Goal: Information Seeking & Learning: Learn about a topic

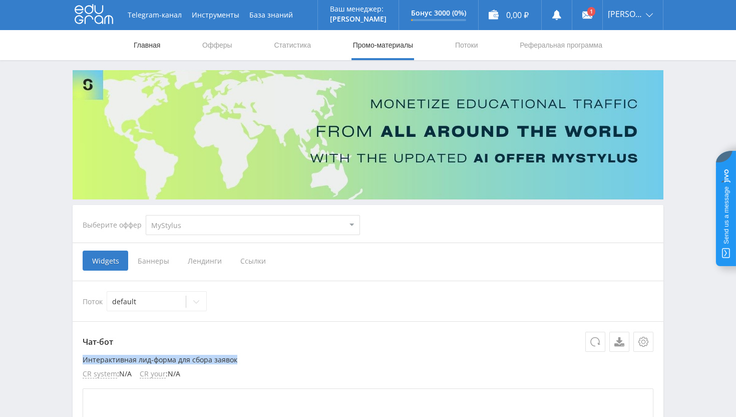
click at [145, 41] on link "Главная" at bounding box center [147, 45] width 29 height 30
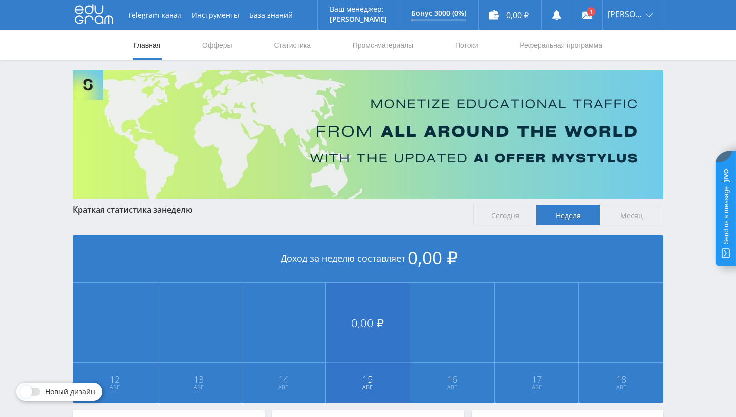
click at [342, 142] on img at bounding box center [368, 134] width 591 height 129
click at [206, 51] on link "Офферы" at bounding box center [217, 45] width 32 height 30
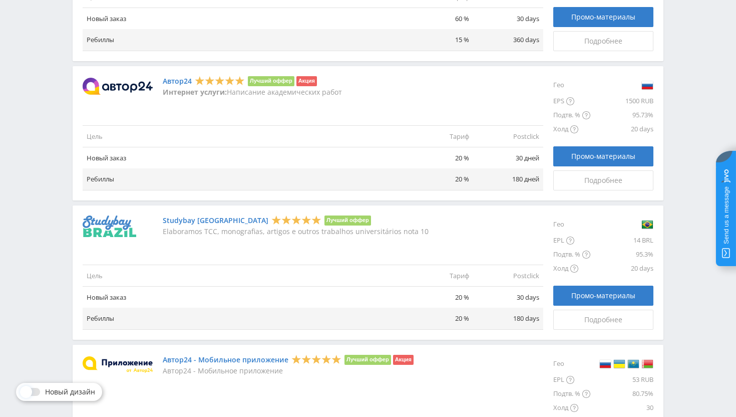
scroll to position [867, 0]
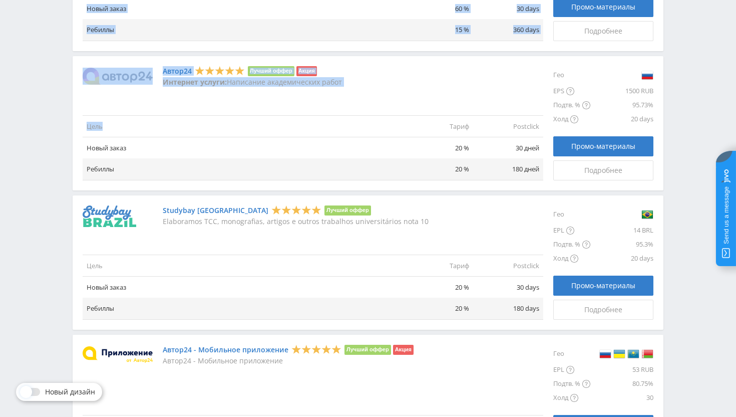
drag, startPoint x: 267, startPoint y: 42, endPoint x: 319, endPoint y: 135, distance: 106.4
click at [360, 123] on td "Цель" at bounding box center [243, 127] width 320 height 22
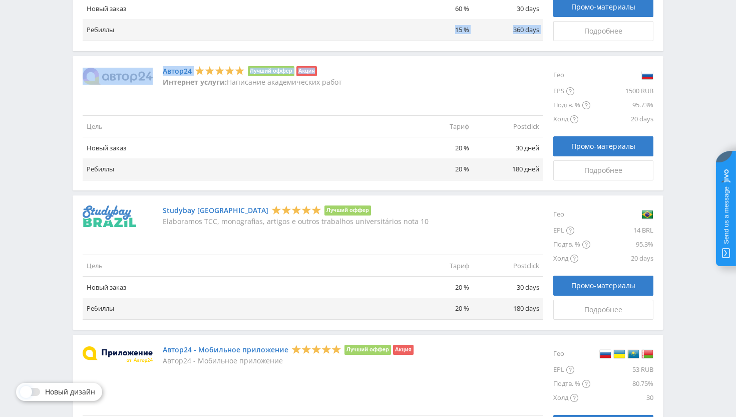
drag, startPoint x: 329, startPoint y: 72, endPoint x: 337, endPoint y: 40, distance: 33.0
drag, startPoint x: 360, startPoint y: 48, endPoint x: 376, endPoint y: 55, distance: 17.7
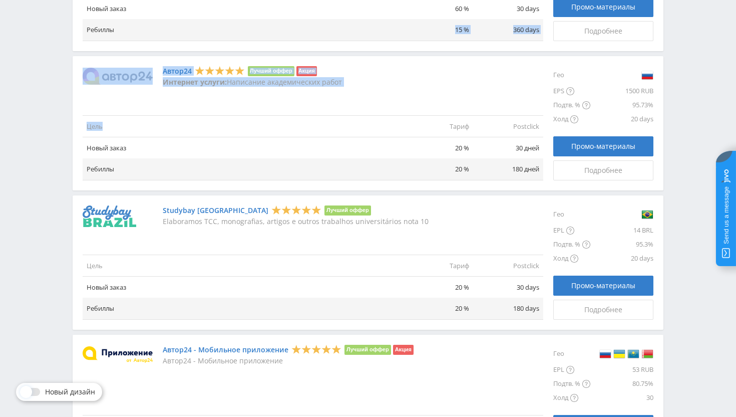
drag, startPoint x: 336, startPoint y: 31, endPoint x: 368, endPoint y: 131, distance: 105.6
click at [368, 131] on td "Цель" at bounding box center [243, 127] width 320 height 22
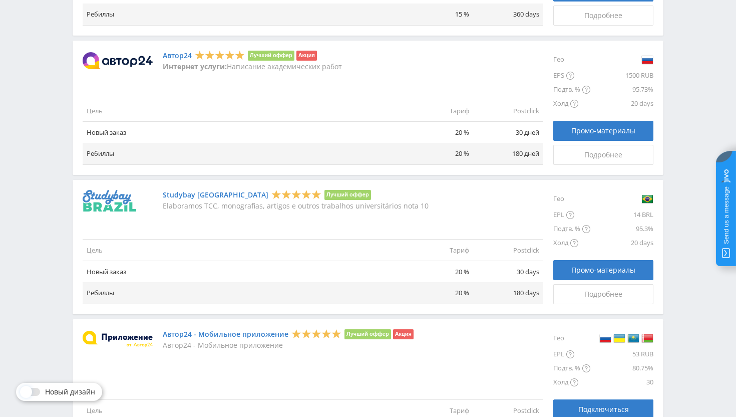
scroll to position [883, 0]
drag, startPoint x: 425, startPoint y: 50, endPoint x: 409, endPoint y: 37, distance: 21.3
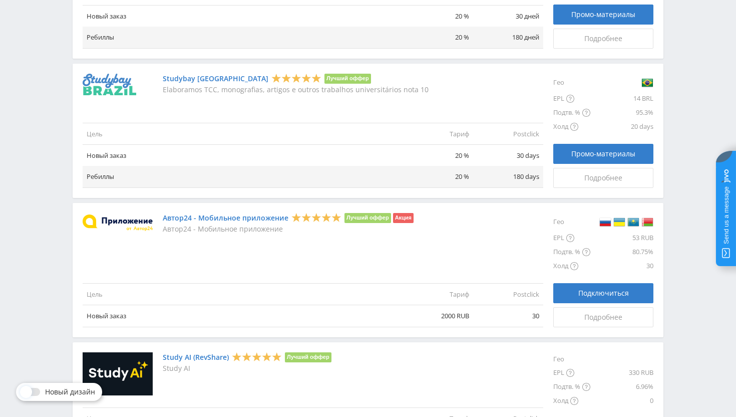
scroll to position [1006, 0]
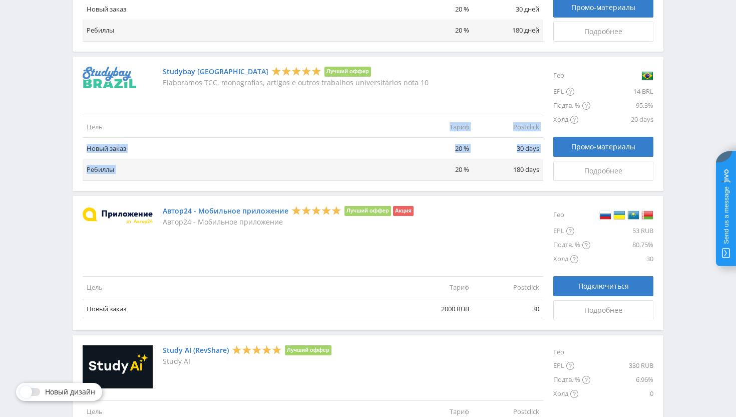
drag, startPoint x: 395, startPoint y: 137, endPoint x: 413, endPoint y: 162, distance: 31.3
click at [413, 162] on tbody "Цель Тариф Postclick Новый заказ 20 % 30 days Ребиллы 20 % 180 days" at bounding box center [313, 148] width 461 height 65
click at [550, 201] on div "Автор24 - Мобильное приложение Лучший оффер Акция Автор24 - Мобильное приложени…" at bounding box center [368, 263] width 591 height 134
drag, startPoint x: 591, startPoint y: 202, endPoint x: 602, endPoint y: 201, distance: 10.5
click at [602, 201] on div "Автор24 - Мобильное приложение Лучший оффер Акция Автор24 - Мобильное приложени…" at bounding box center [368, 263] width 591 height 134
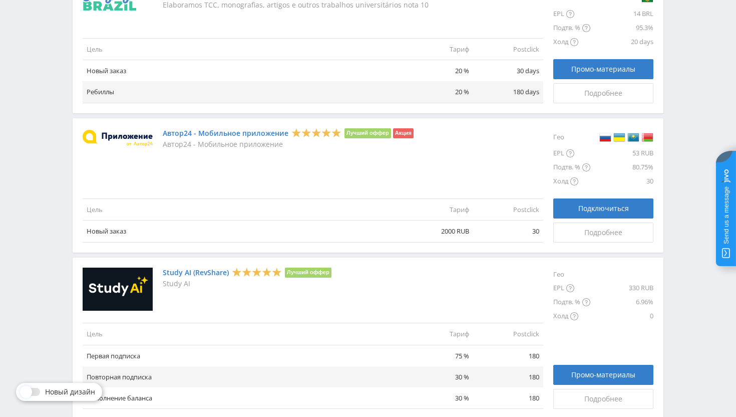
scroll to position [1135, 0]
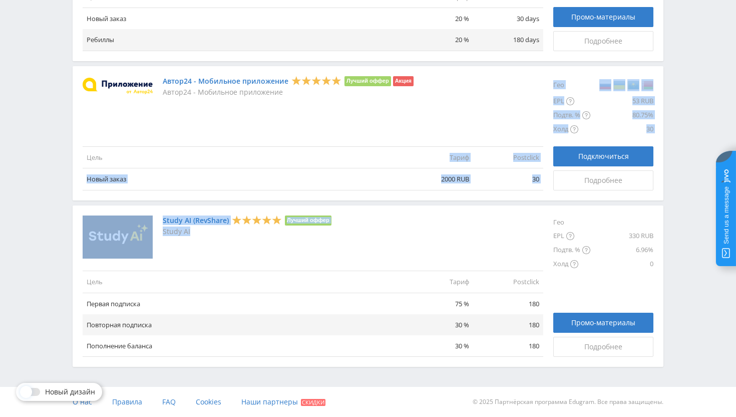
drag, startPoint x: 297, startPoint y: 159, endPoint x: 342, endPoint y: 252, distance: 103.7
click at [342, 252] on div "Study AI (RevShare) Лучший оффер Study AI" at bounding box center [313, 237] width 461 height 44
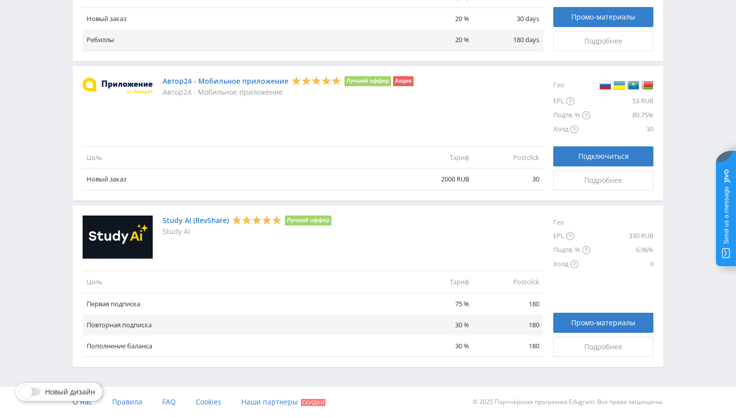
click at [367, 288] on td "Цель" at bounding box center [243, 282] width 320 height 22
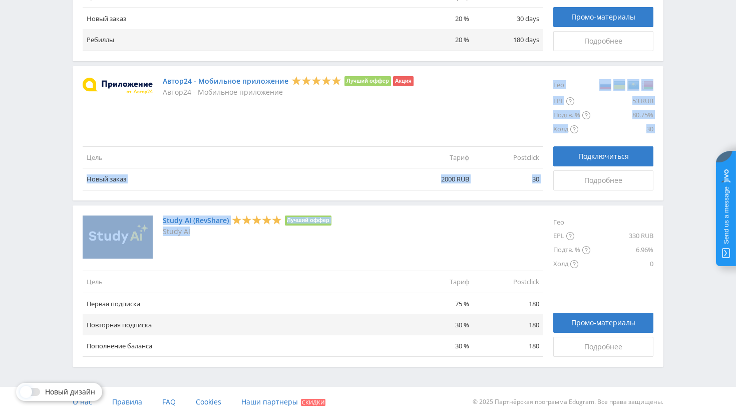
drag, startPoint x: 336, startPoint y: 171, endPoint x: 386, endPoint y: 257, distance: 98.9
click at [386, 257] on div "Study AI (RevShare) Лучший оффер Study AI" at bounding box center [313, 237] width 461 height 44
drag, startPoint x: 435, startPoint y: 272, endPoint x: 393, endPoint y: 155, distance: 124.2
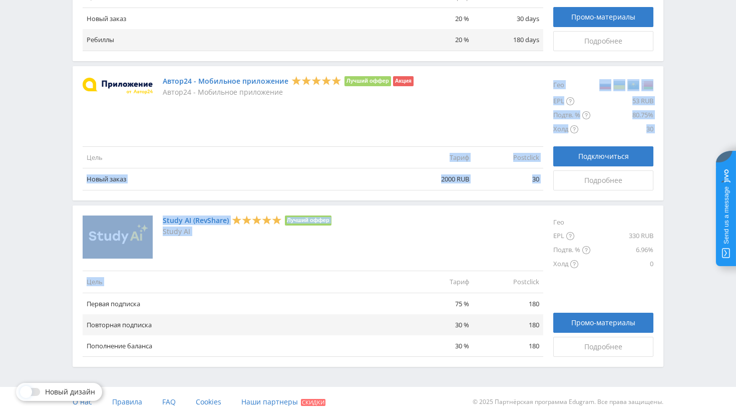
click at [393, 155] on td "Цель" at bounding box center [243, 158] width 320 height 22
drag, startPoint x: 399, startPoint y: 164, endPoint x: 422, endPoint y: 242, distance: 81.1
click at [422, 242] on div "Study AI (RevShare) Лучший оффер Study AI" at bounding box center [313, 237] width 461 height 44
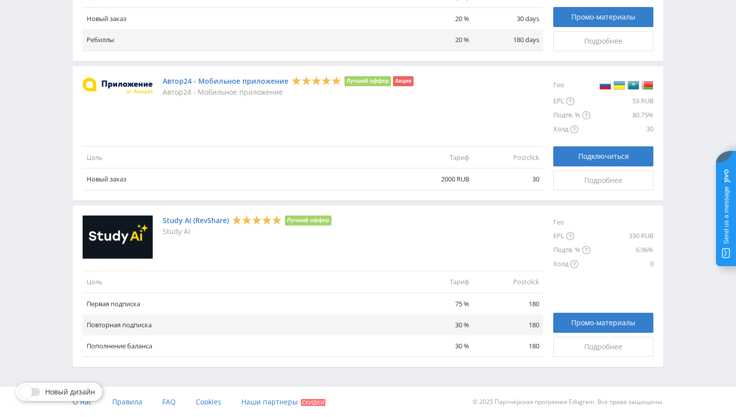
click at [600, 86] on img at bounding box center [605, 85] width 12 height 12
drag, startPoint x: 535, startPoint y: 65, endPoint x: 530, endPoint y: 83, distance: 19.3
click at [530, 83] on div "Автор24 - Мобильное приложение Лучший оффер Акция Автор24 - Мобильное приложение" at bounding box center [313, 86] width 461 height 20
drag, startPoint x: 499, startPoint y: 68, endPoint x: 512, endPoint y: 125, distance: 58.1
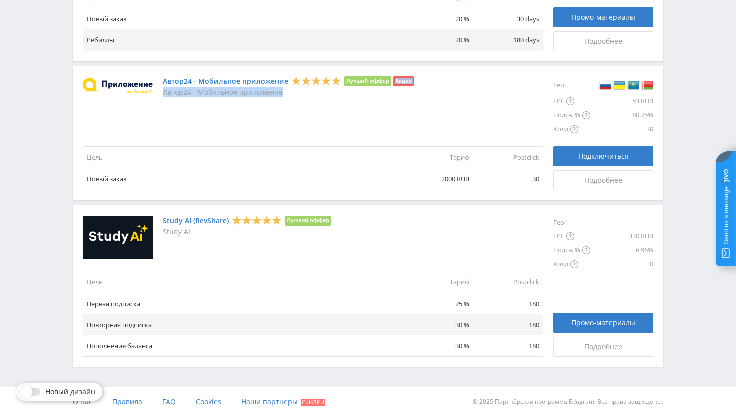
click at [513, 126] on div "Автор24 - Мобильное приложение Лучший оффер Акция Автор24 - Мобильное приложени…" at bounding box center [368, 133] width 591 height 134
click at [512, 125] on div "Автор24 - Мобильное приложение Лучший оффер Акция Автор24 - Мобильное приложени…" at bounding box center [313, 133] width 461 height 114
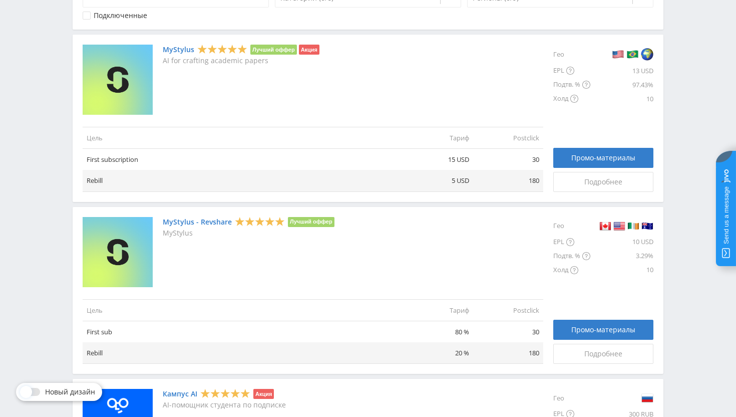
scroll to position [0, 0]
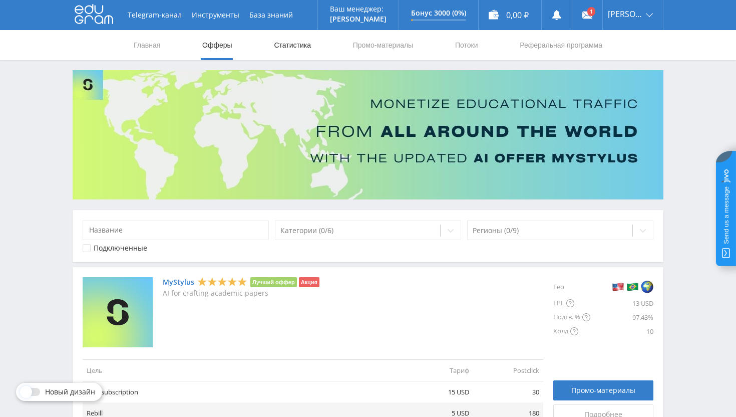
click at [295, 52] on link "Статистика" at bounding box center [292, 45] width 39 height 30
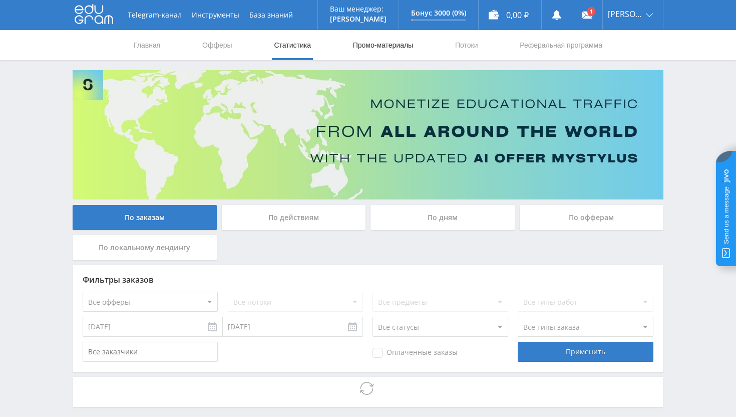
click at [373, 50] on link "Промо-материалы" at bounding box center [383, 45] width 62 height 30
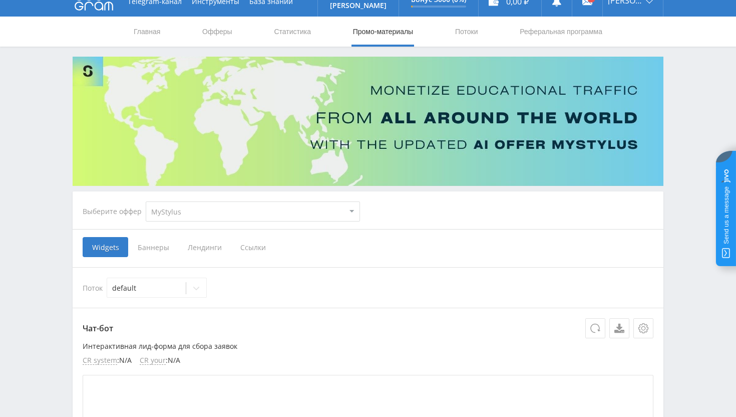
scroll to position [18, 0]
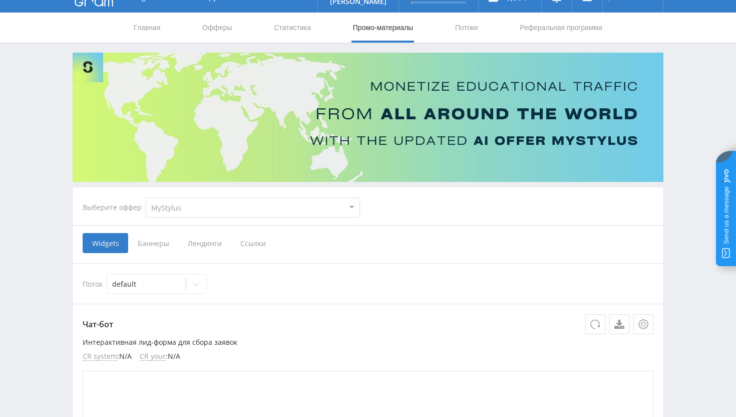
click at [323, 215] on select "MyStylus MyStylus - Revshare Кампус AI Studybay Автор24 Studybay Brazil Study A…" at bounding box center [253, 207] width 214 height 20
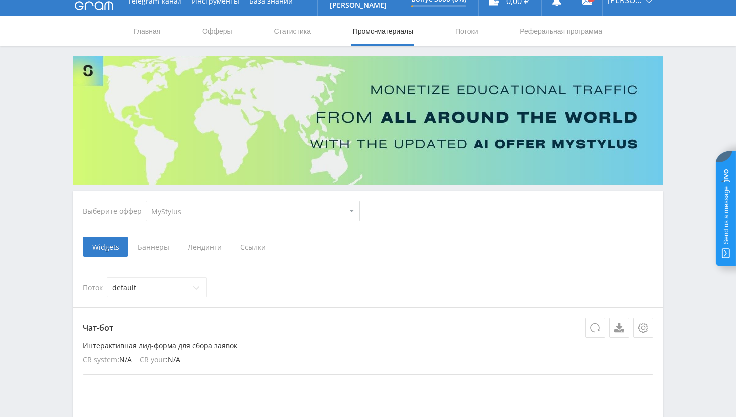
scroll to position [0, 0]
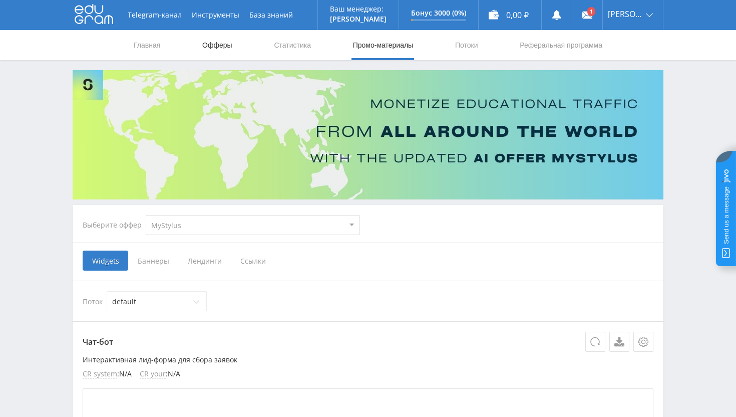
click at [201, 45] on link "Офферы" at bounding box center [217, 45] width 32 height 30
